Goal: Task Accomplishment & Management: Manage account settings

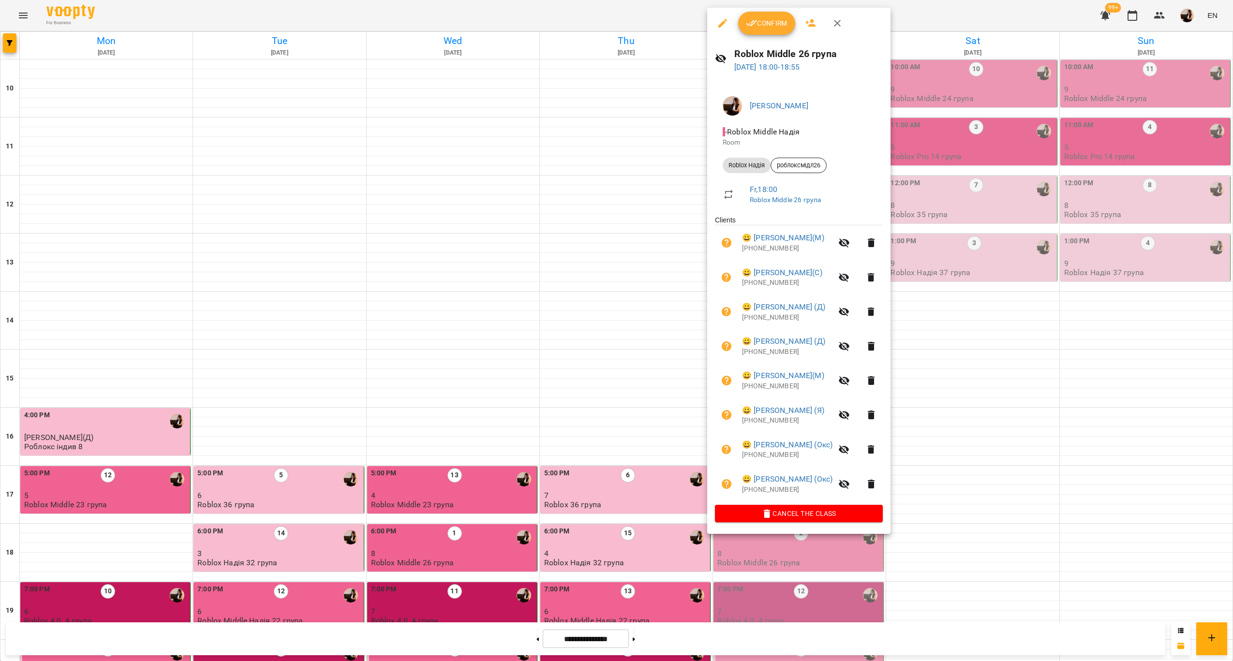
scroll to position [196, 0]
click at [616, 403] on div at bounding box center [616, 330] width 1233 height 661
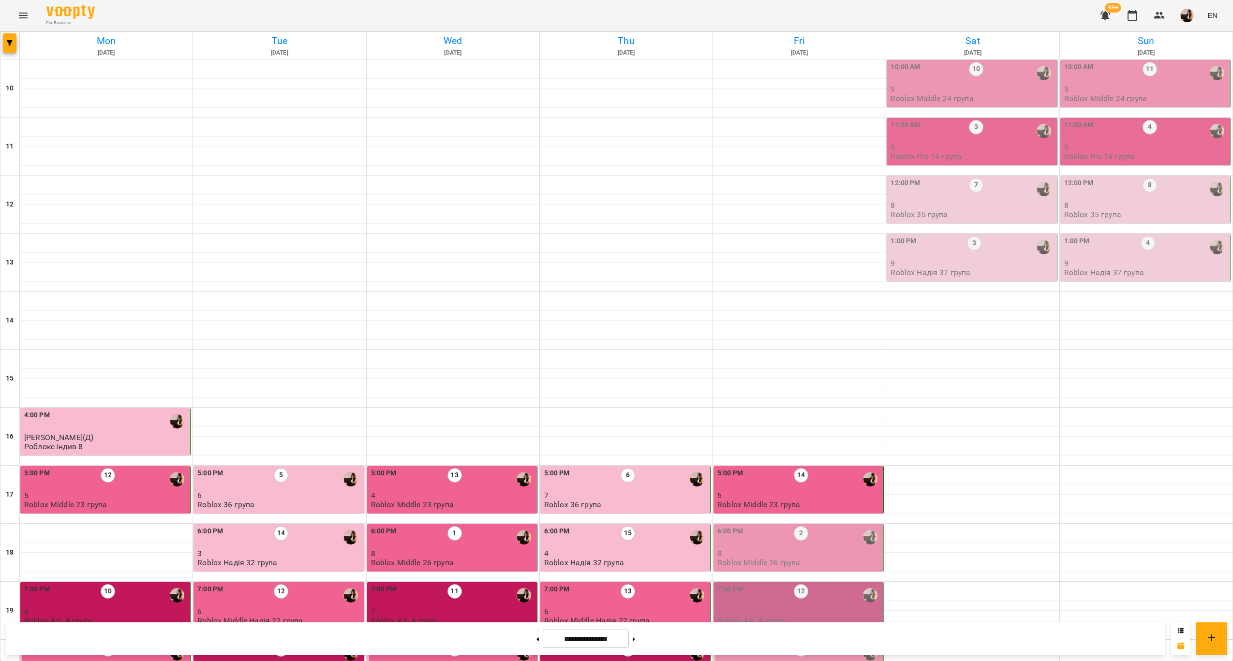
scroll to position [145, 0]
click at [816, 491] on p "5" at bounding box center [799, 495] width 164 height 8
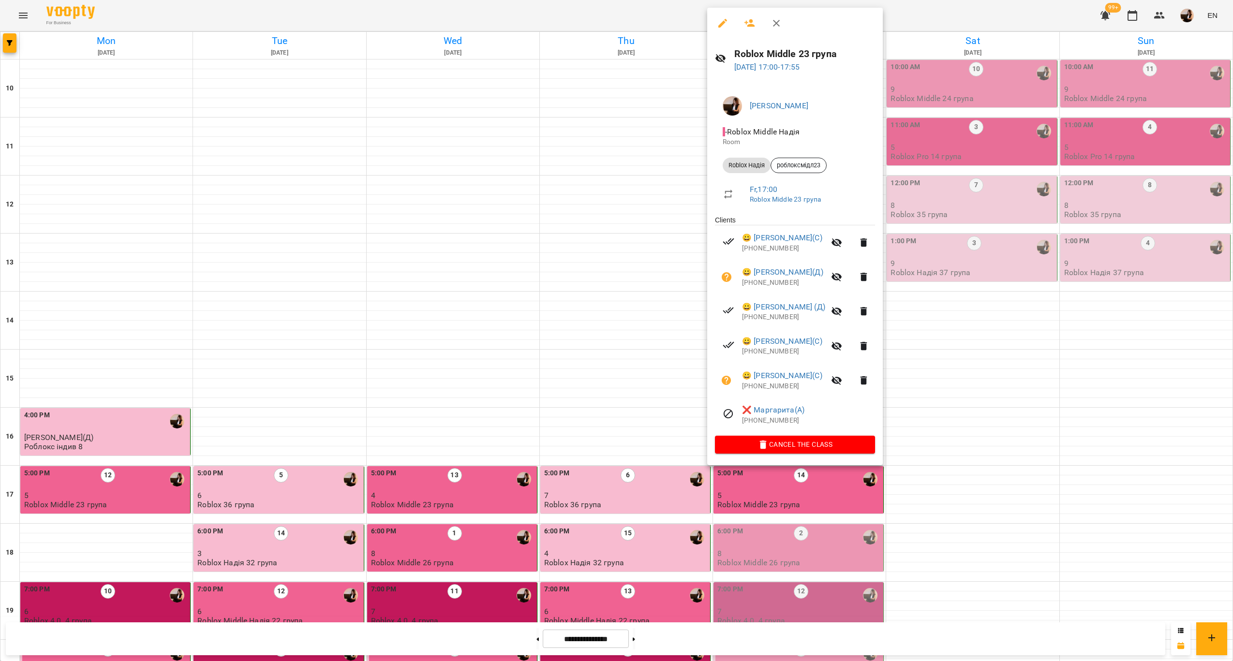
click at [654, 342] on div at bounding box center [616, 330] width 1233 height 661
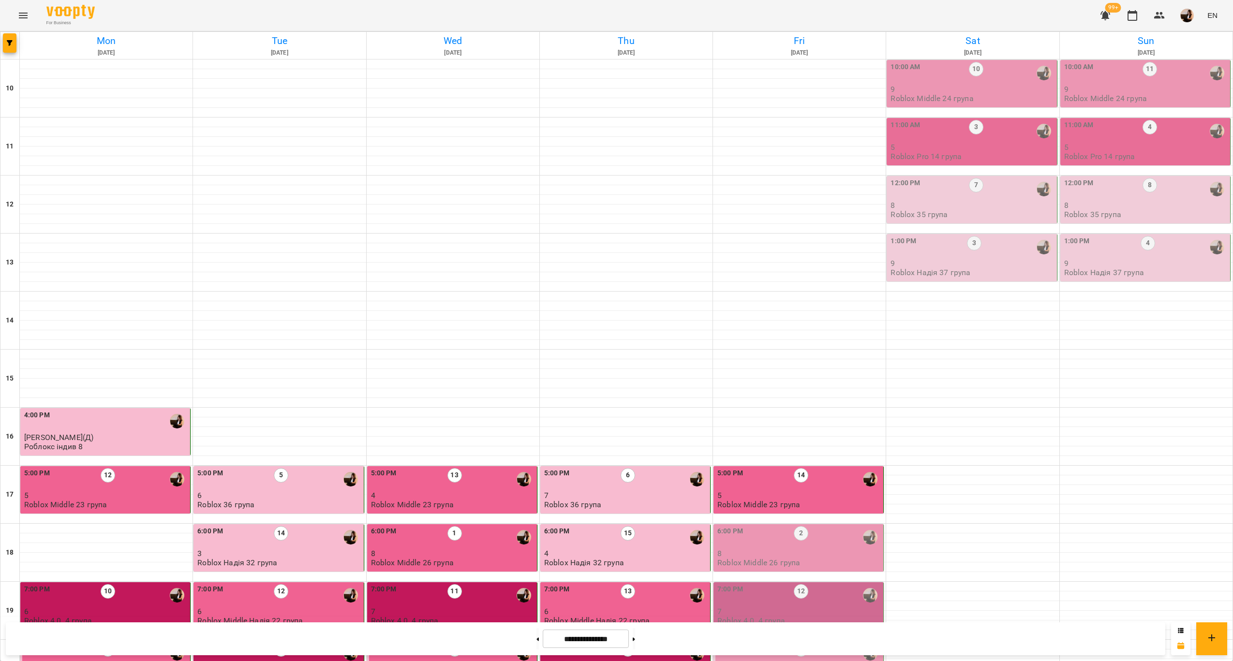
click at [779, 549] on p "8" at bounding box center [799, 553] width 164 height 8
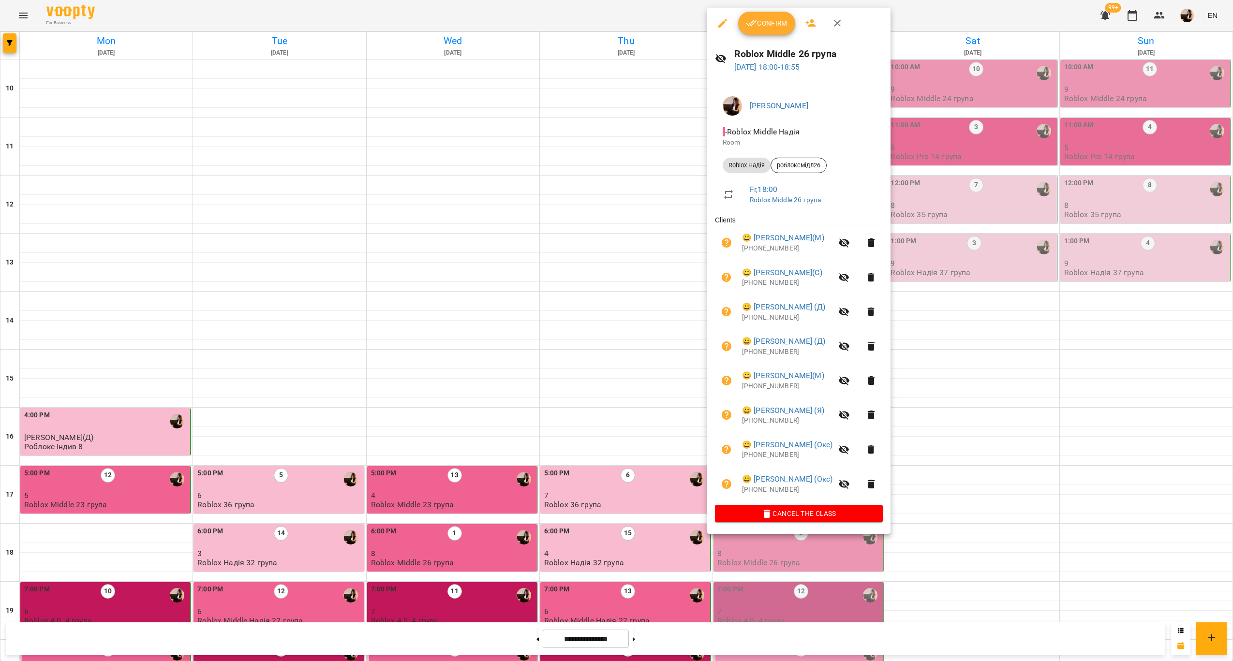
click at [663, 432] on div at bounding box center [616, 330] width 1233 height 661
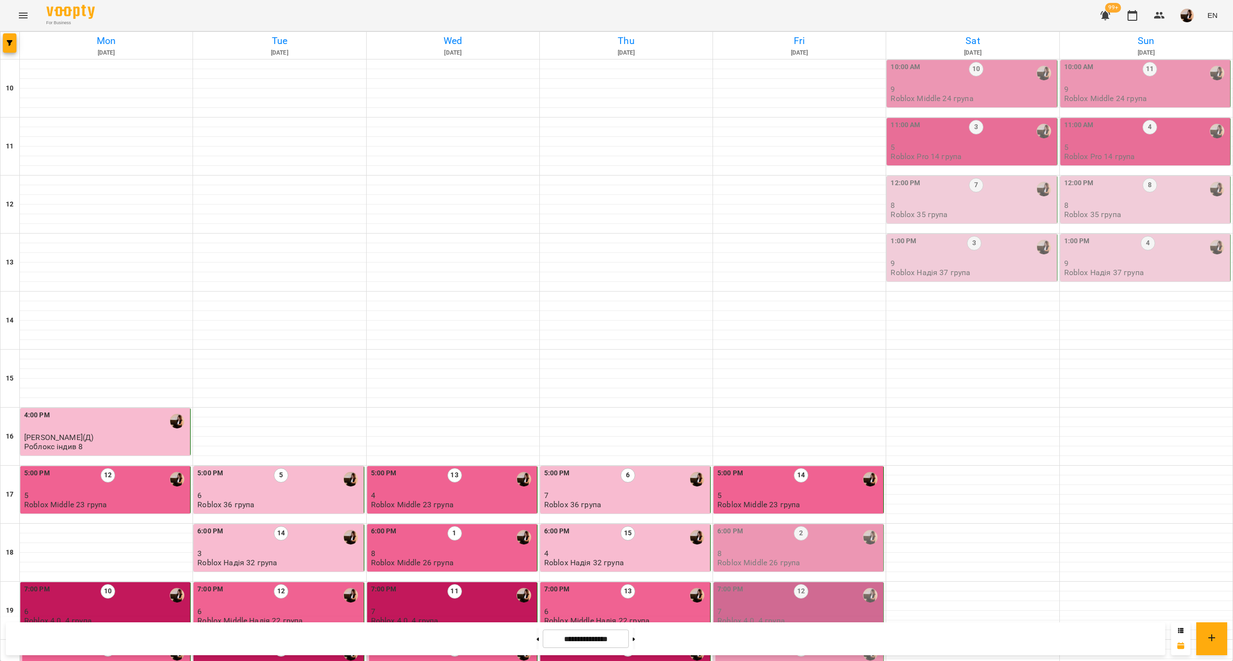
click at [757, 617] on p "Roblox 4.0. 4 група" at bounding box center [751, 621] width 68 height 8
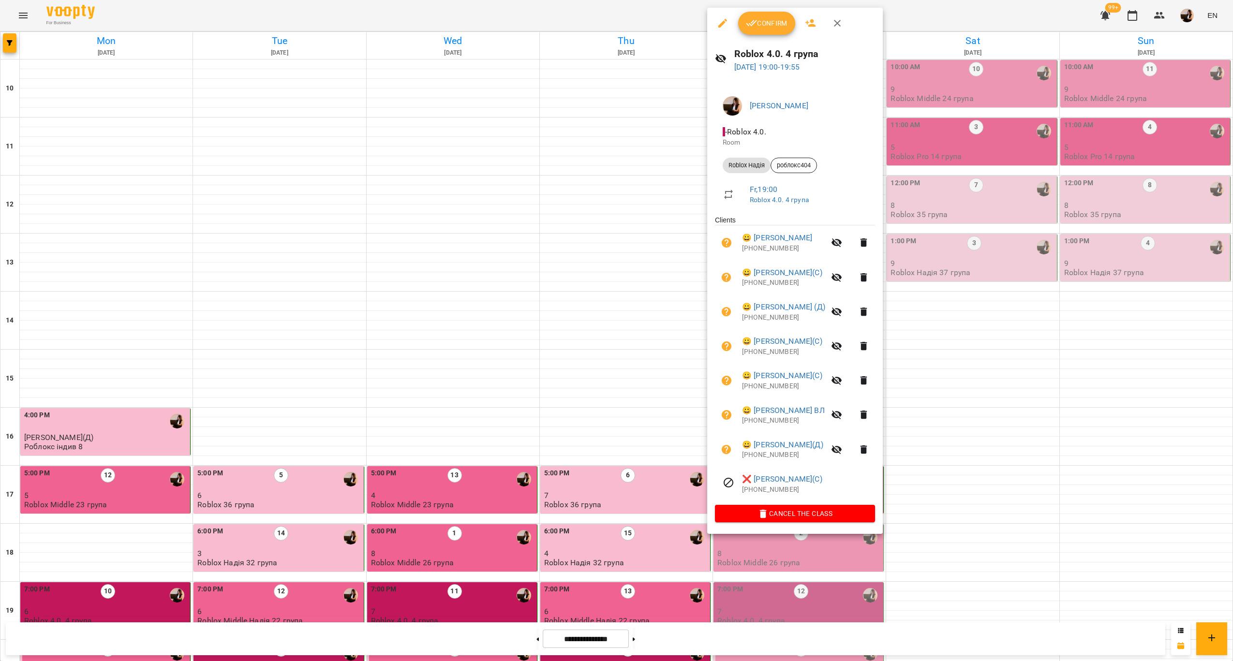
click at [553, 521] on div at bounding box center [616, 330] width 1233 height 661
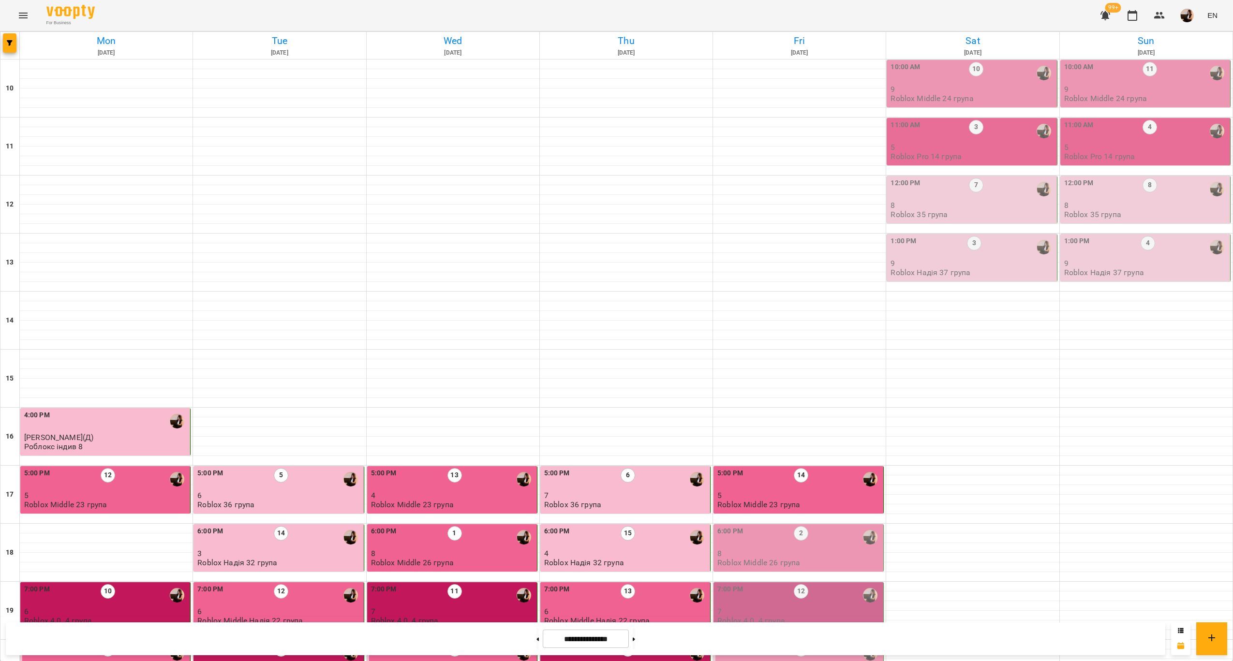
click at [845, 661] on p "9" at bounding box center [799, 669] width 164 height 8
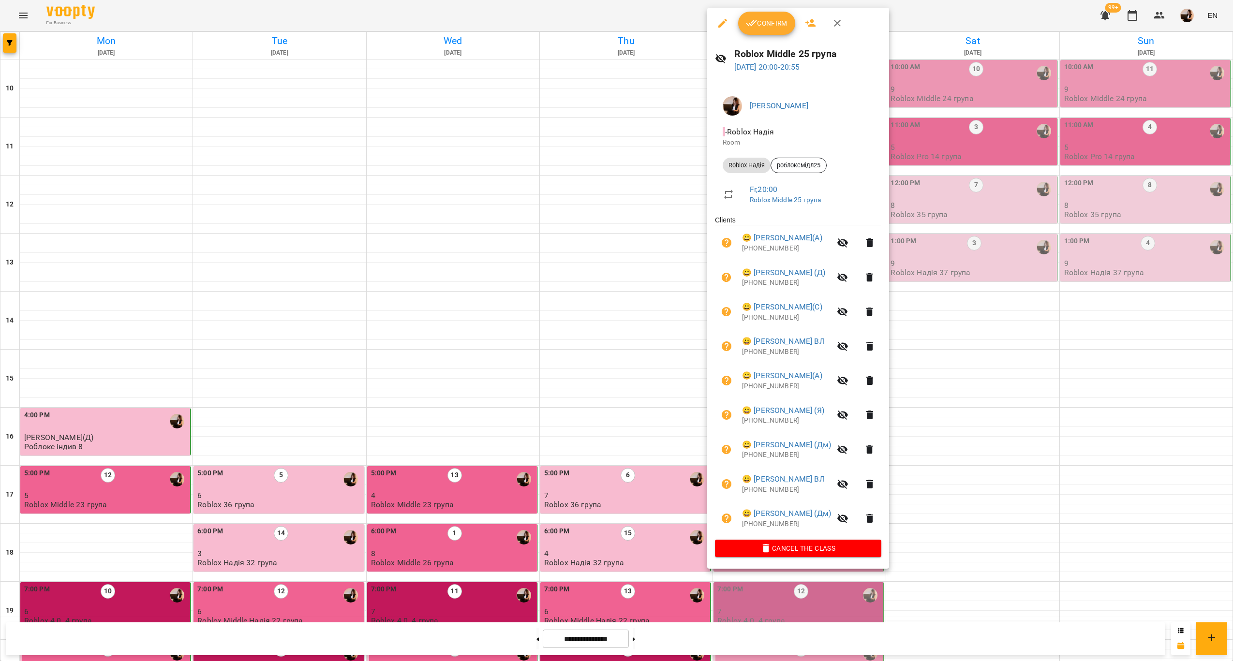
click at [585, 446] on div at bounding box center [616, 330] width 1233 height 661
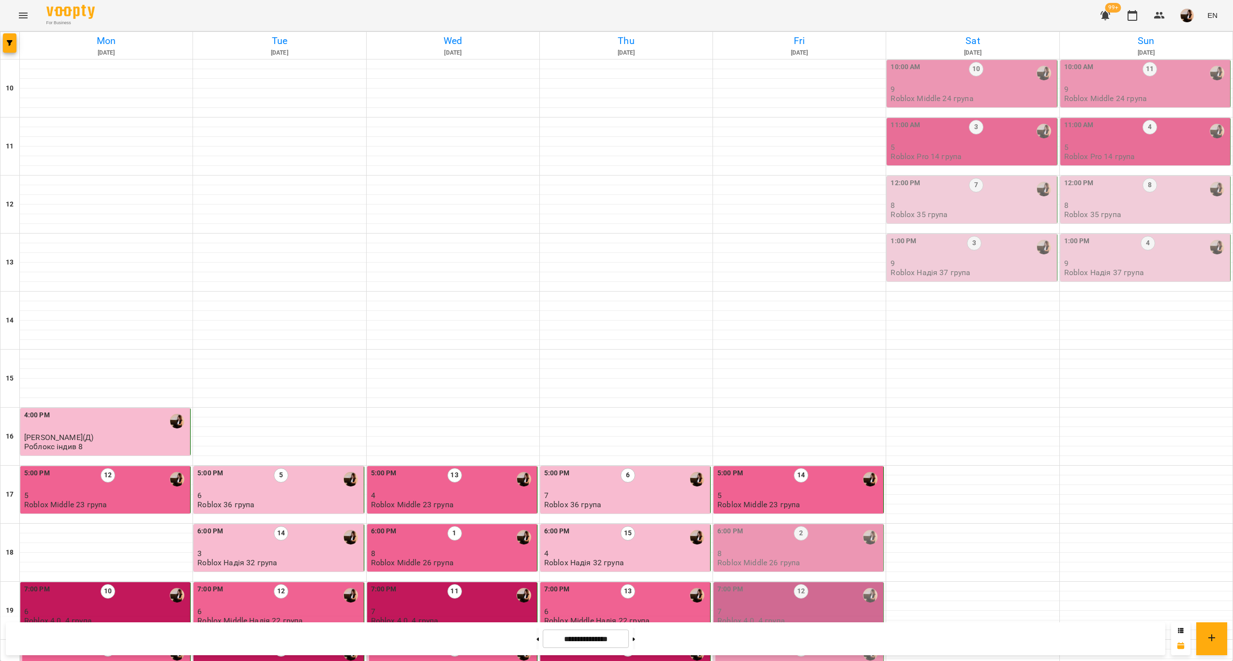
click at [812, 661] on p "9" at bounding box center [799, 669] width 164 height 8
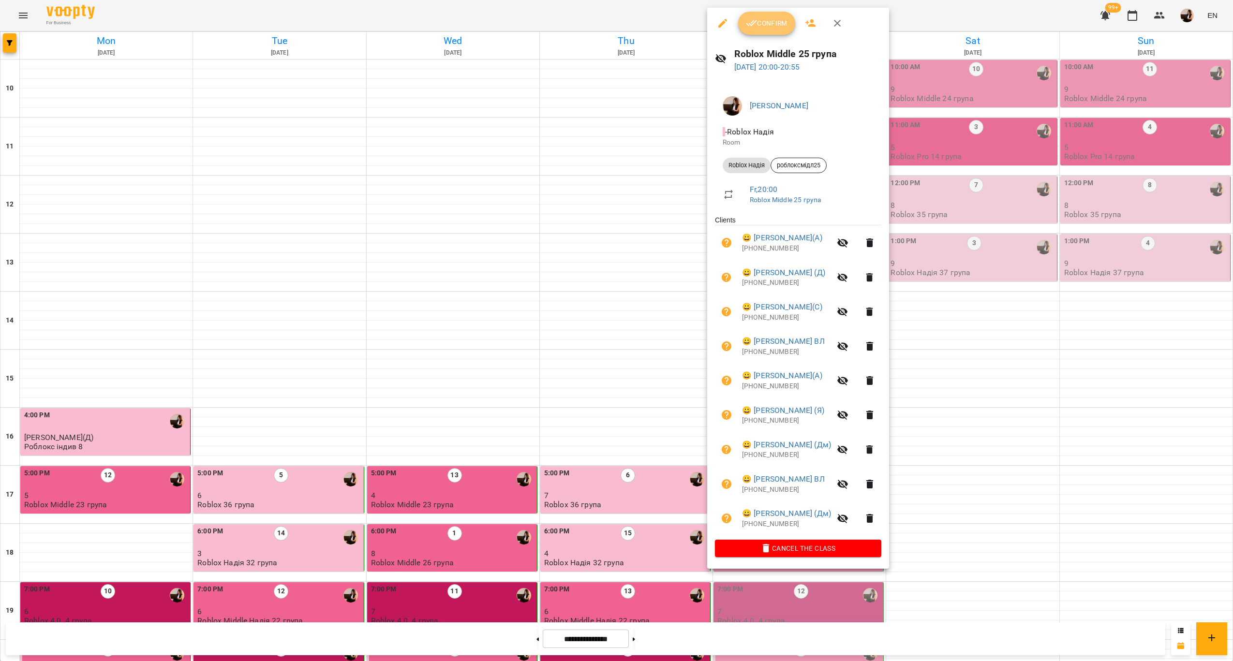
click at [774, 19] on span "Confirm" at bounding box center [767, 23] width 42 height 12
